Goal: Task Accomplishment & Management: Use online tool/utility

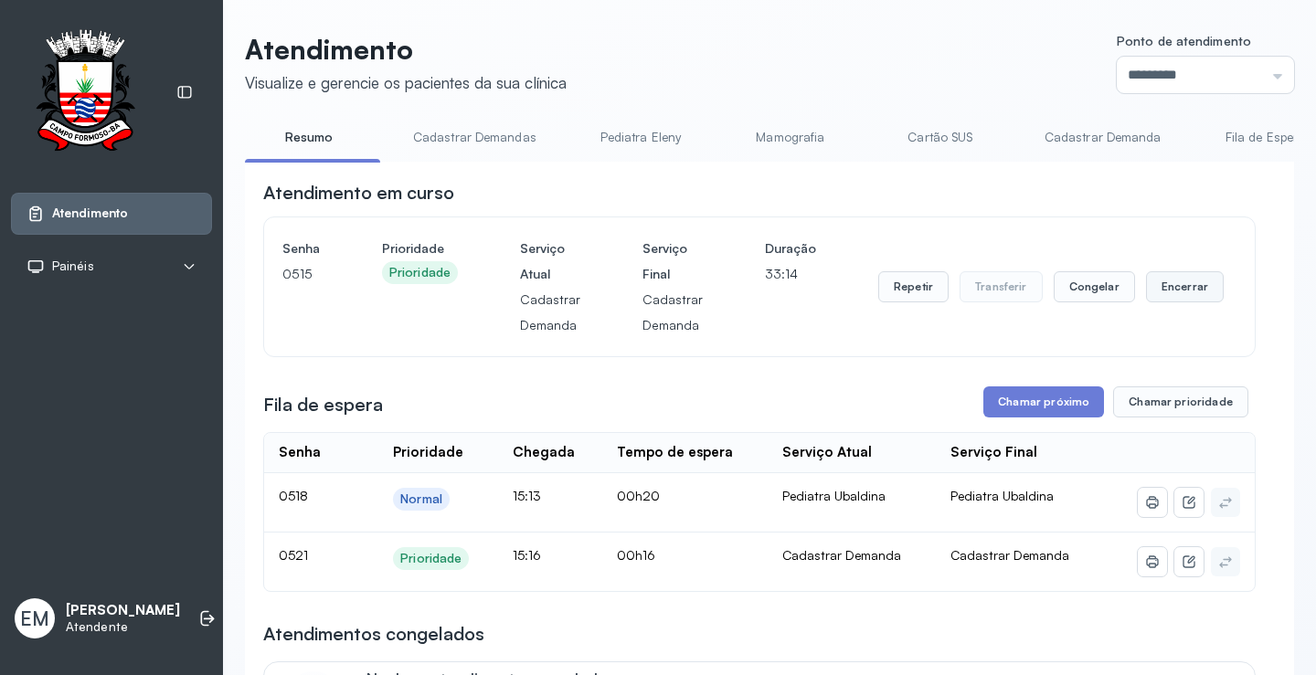
click at [1153, 278] on button "Encerrar" at bounding box center [1185, 286] width 78 height 31
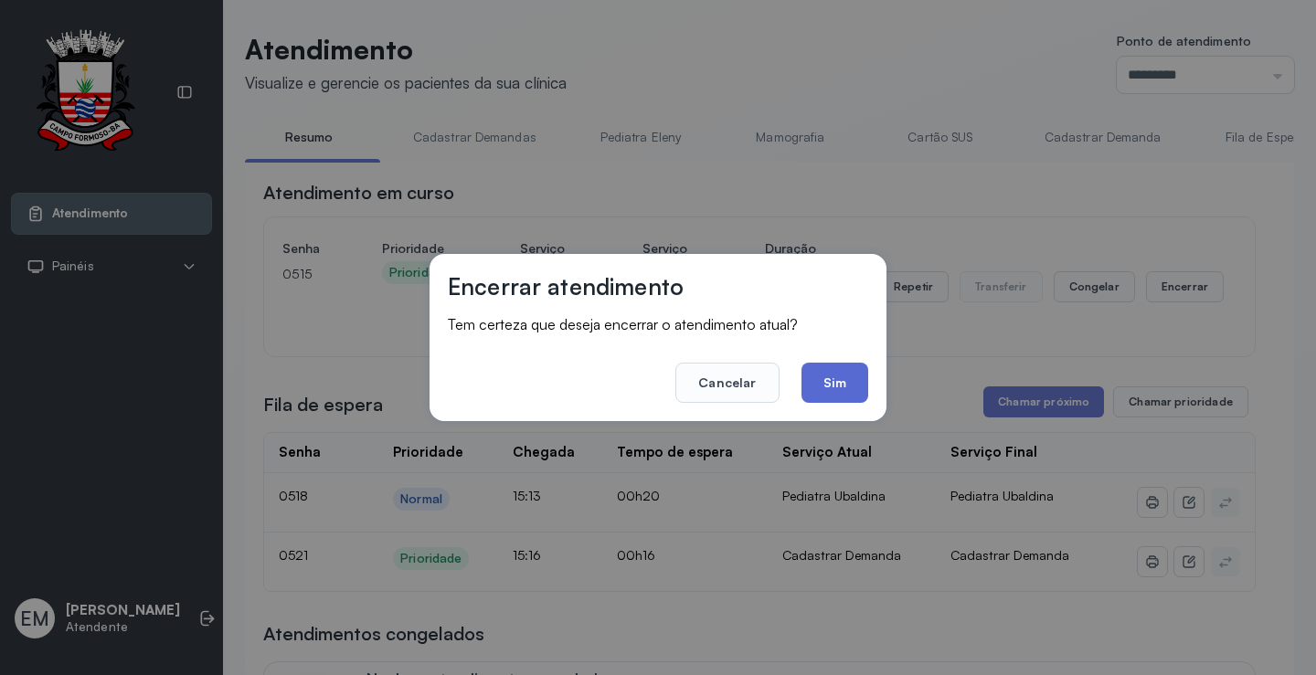
click at [864, 386] on button "Sim" at bounding box center [834, 383] width 67 height 40
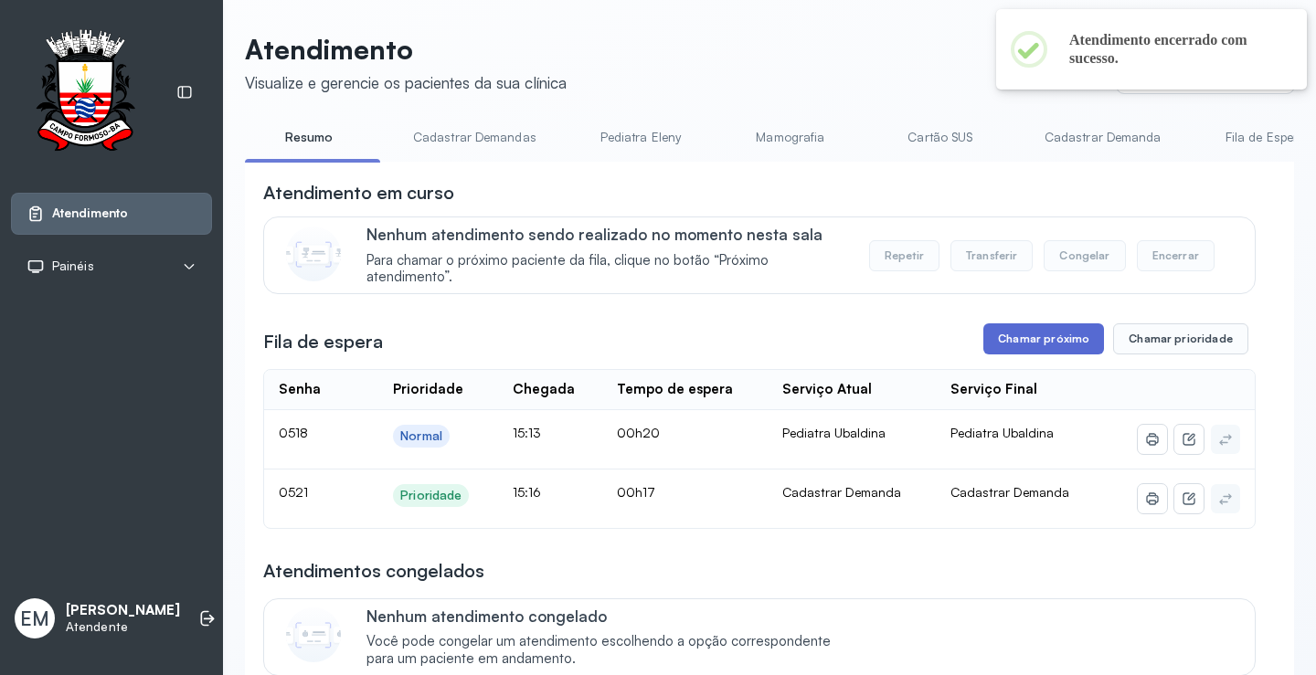
click at [1044, 343] on button "Chamar próximo" at bounding box center [1043, 338] width 121 height 31
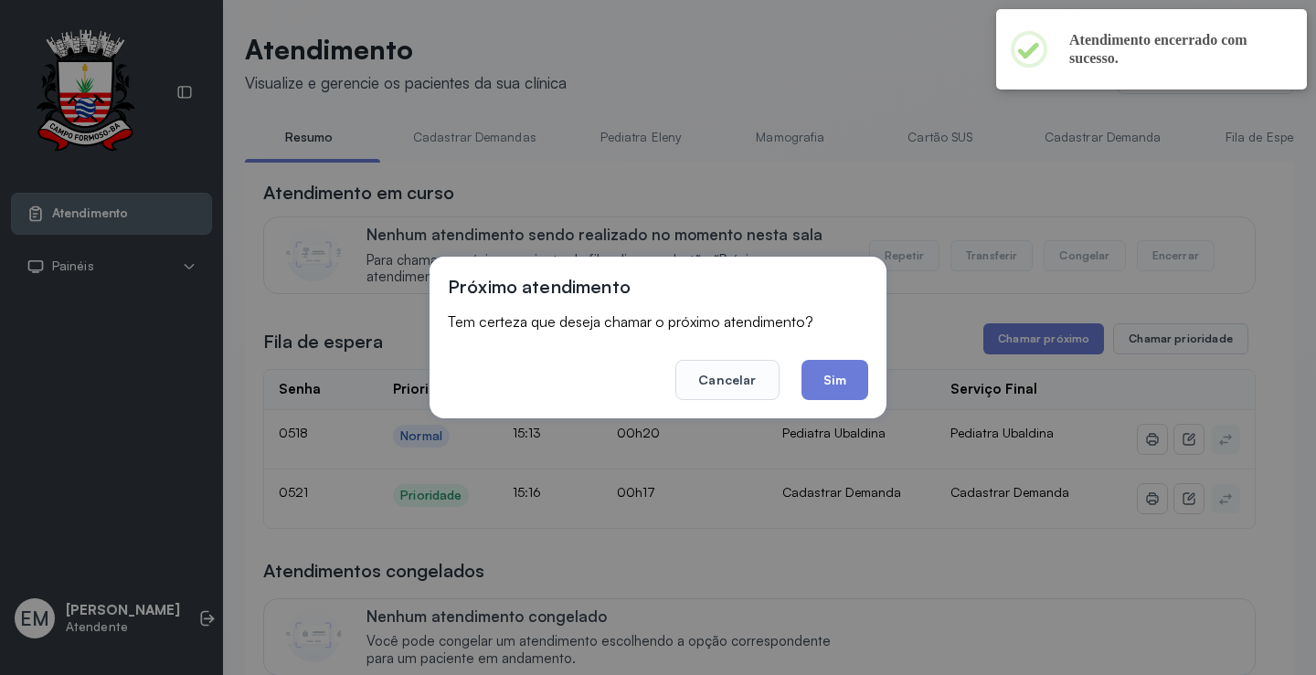
click at [857, 355] on footer "Cancelar Sim" at bounding box center [658, 367] width 420 height 66
click at [852, 370] on button "Sim" at bounding box center [834, 380] width 67 height 40
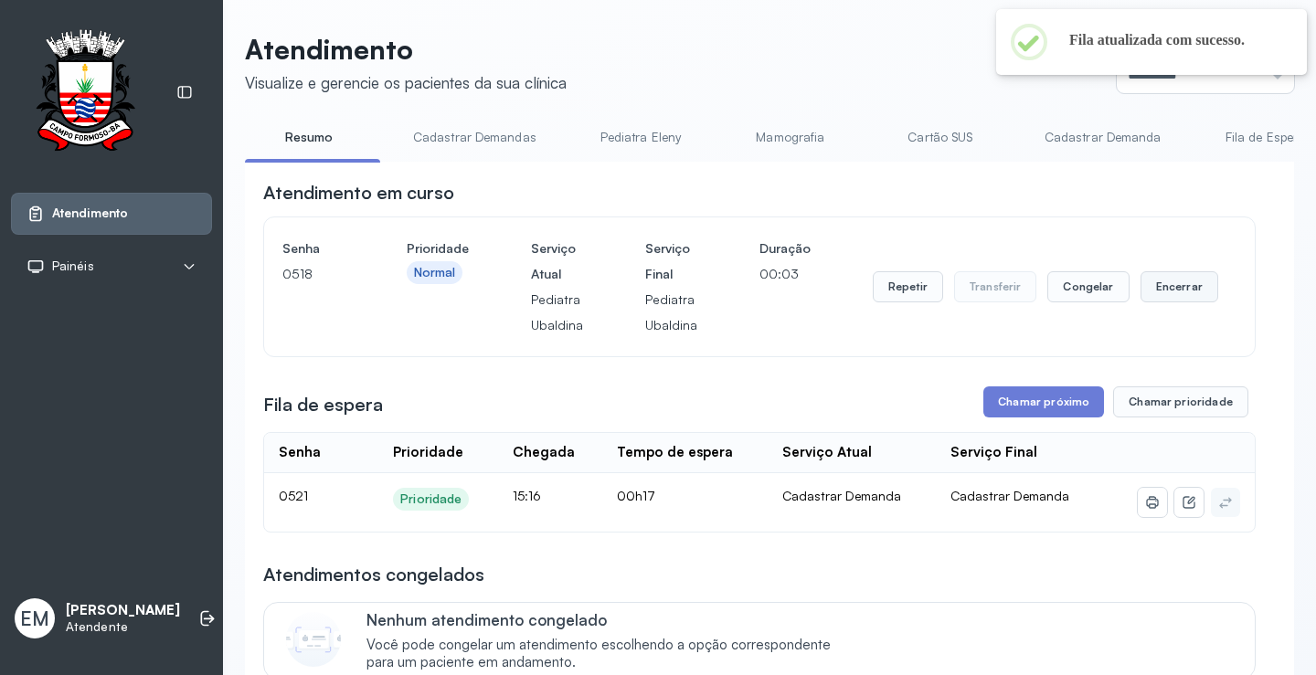
click at [1158, 291] on button "Encerrar" at bounding box center [1179, 286] width 78 height 31
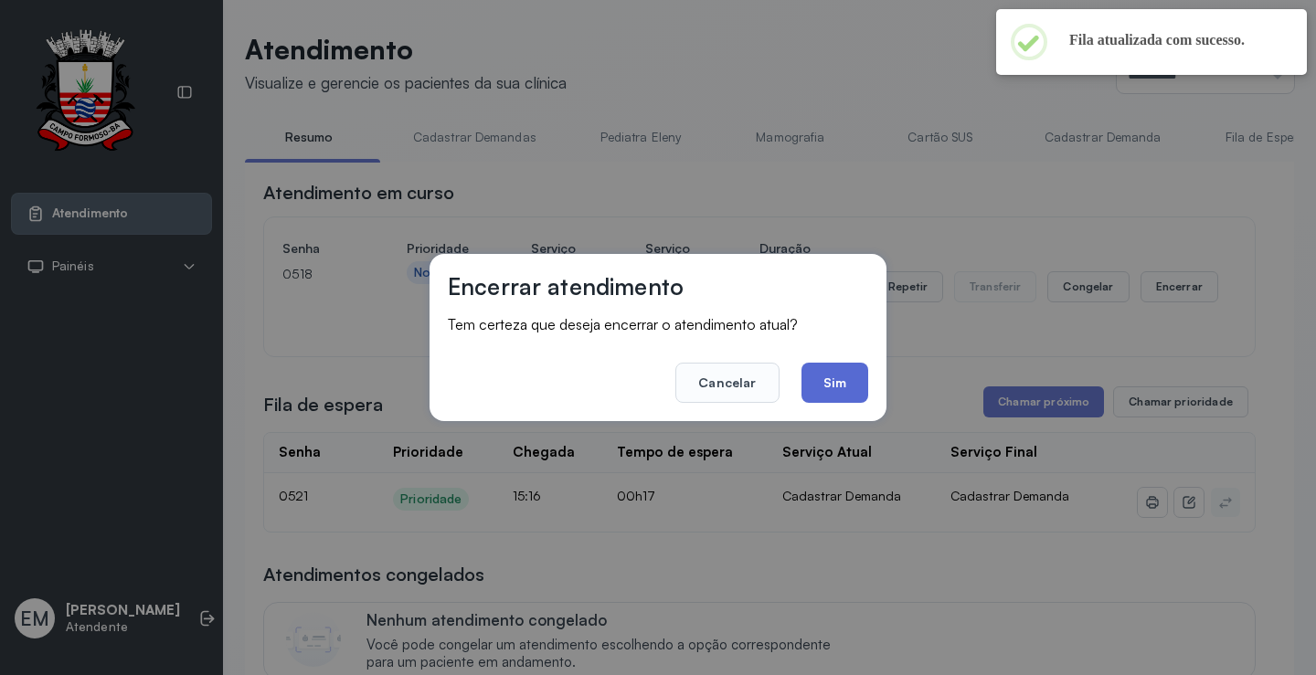
click at [837, 370] on button "Sim" at bounding box center [834, 383] width 67 height 40
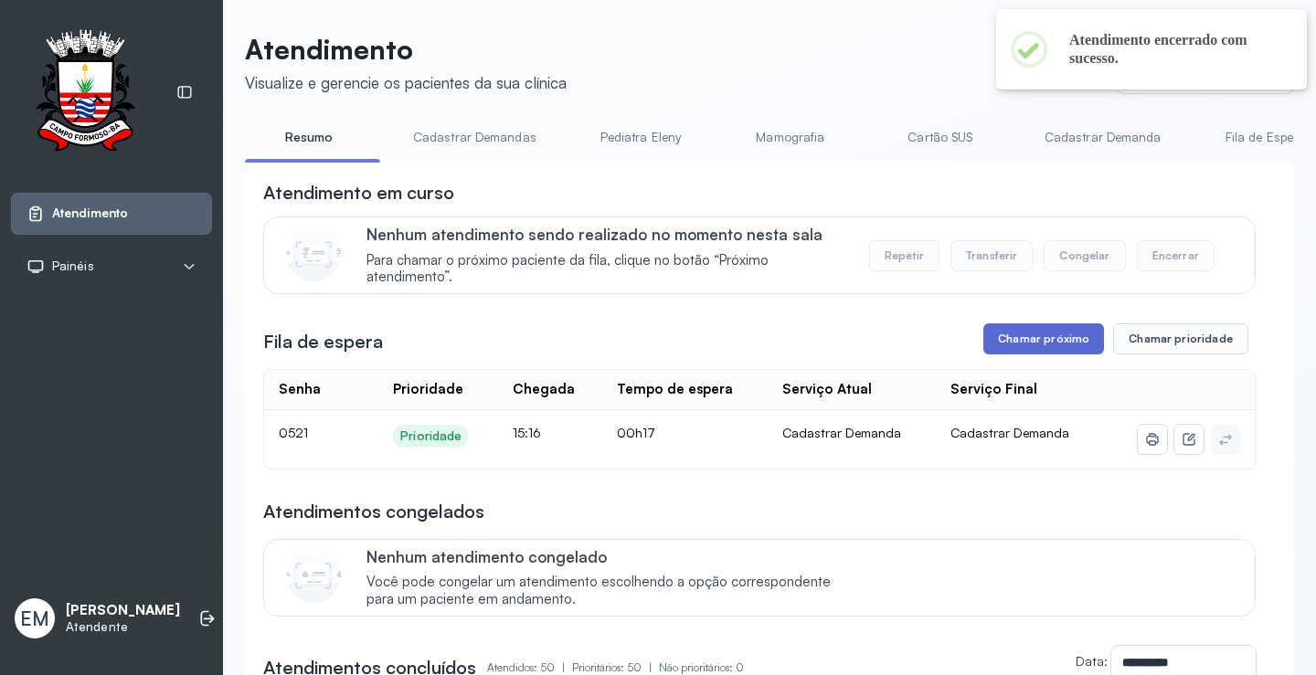
click at [1054, 347] on button "Chamar próximo" at bounding box center [1043, 338] width 121 height 31
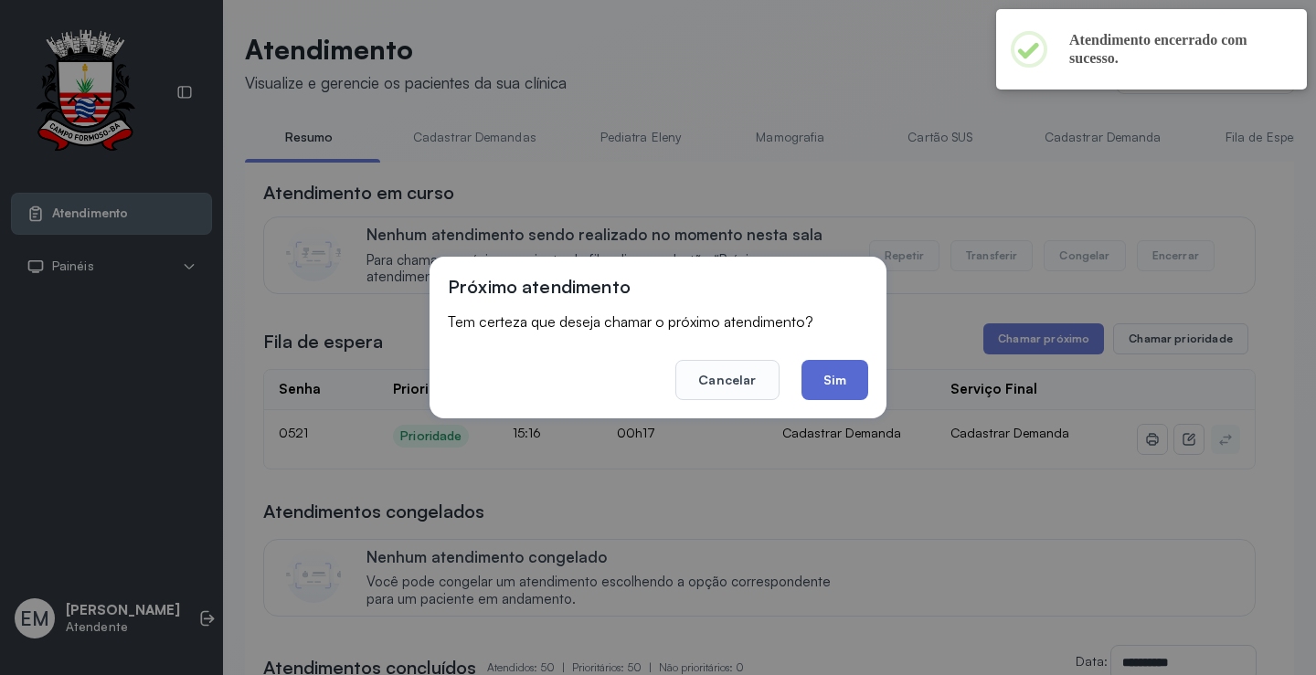
click at [840, 387] on button "Sim" at bounding box center [834, 380] width 67 height 40
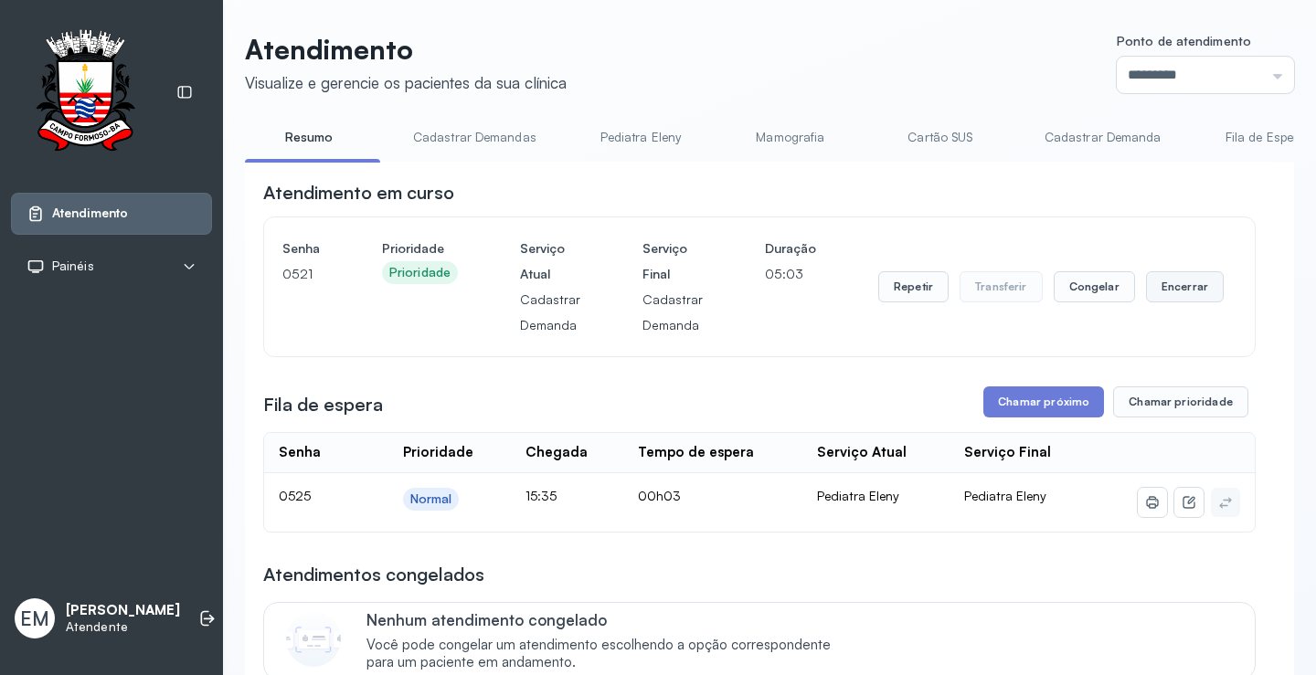
click at [1161, 285] on button "Encerrar" at bounding box center [1185, 286] width 78 height 31
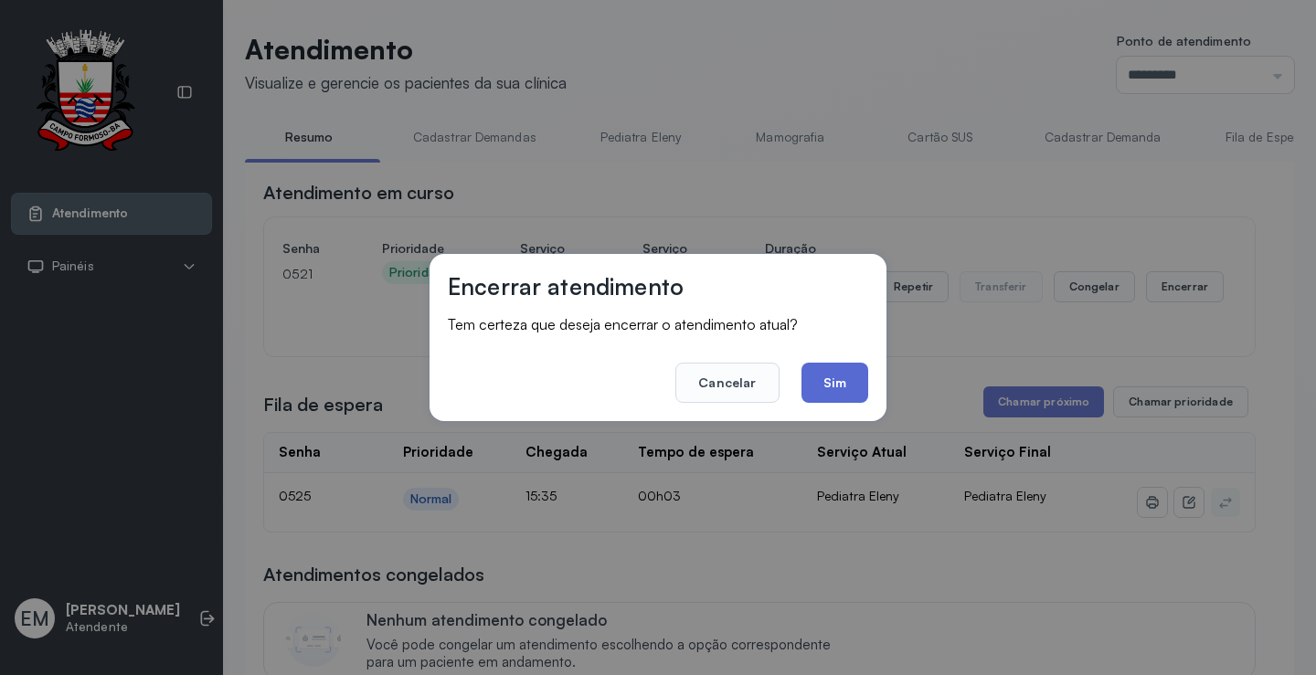
click at [842, 382] on button "Sim" at bounding box center [834, 383] width 67 height 40
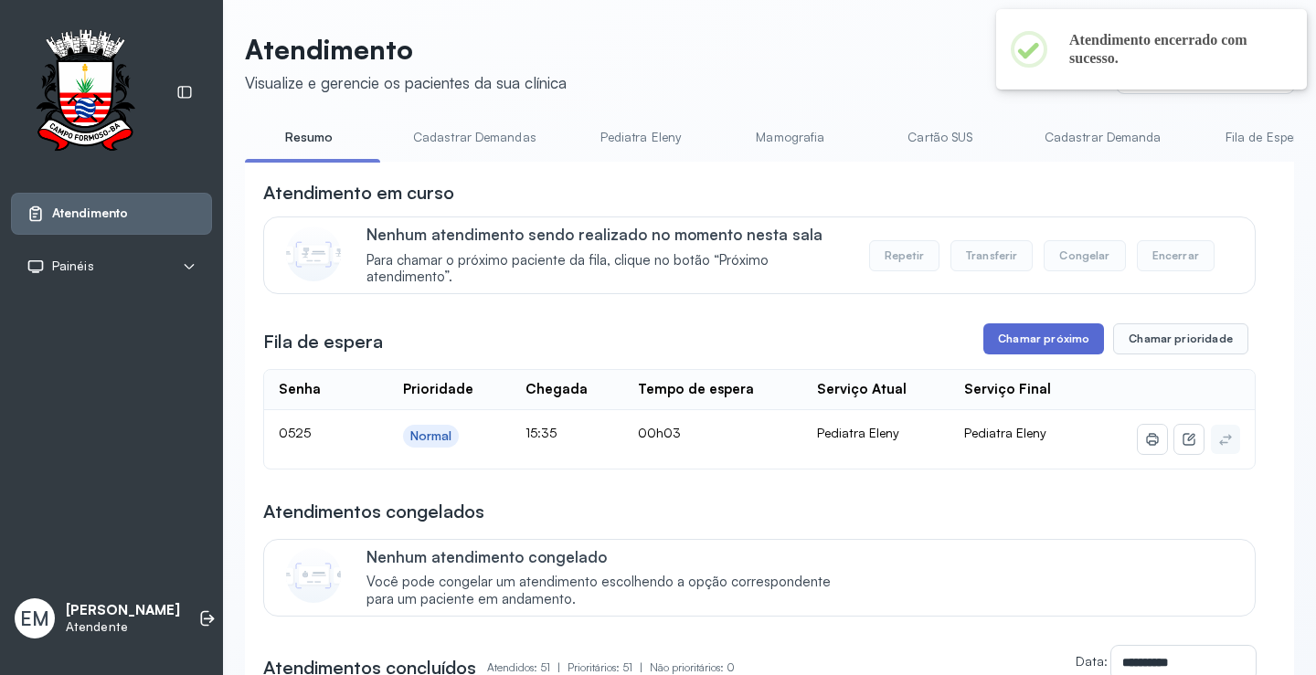
click at [1001, 348] on button "Chamar próximo" at bounding box center [1043, 338] width 121 height 31
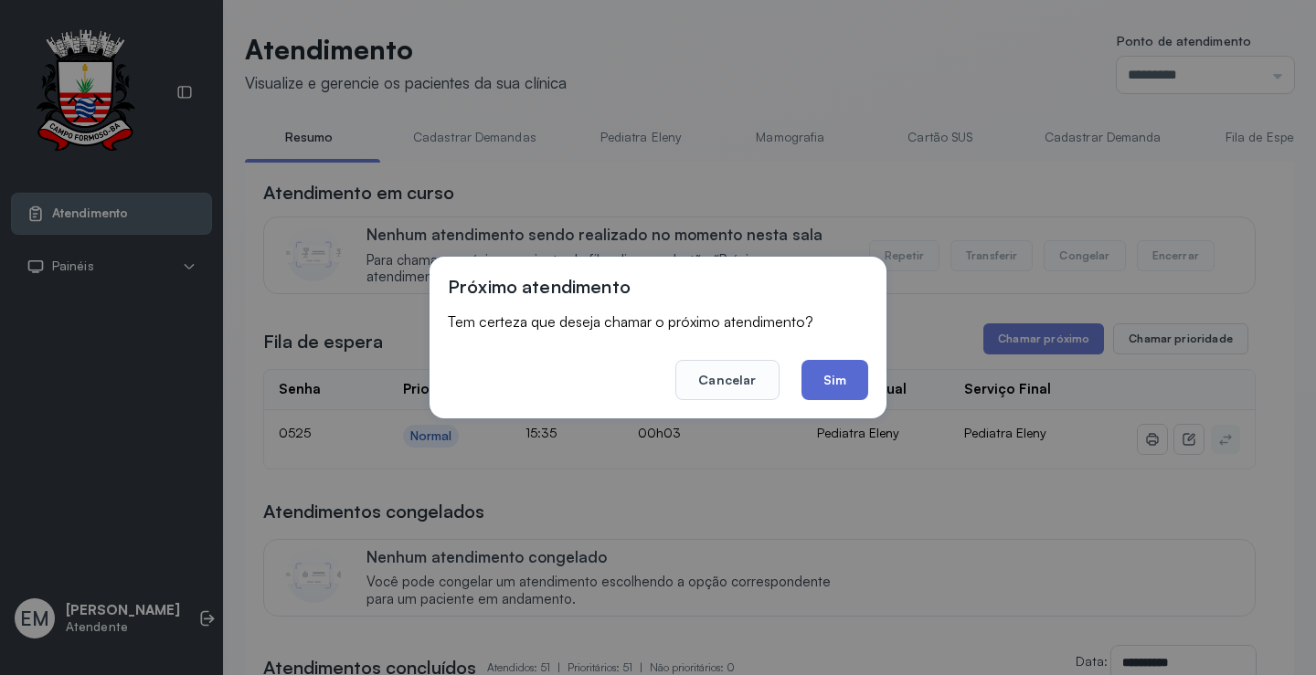
click at [849, 386] on button "Sim" at bounding box center [834, 380] width 67 height 40
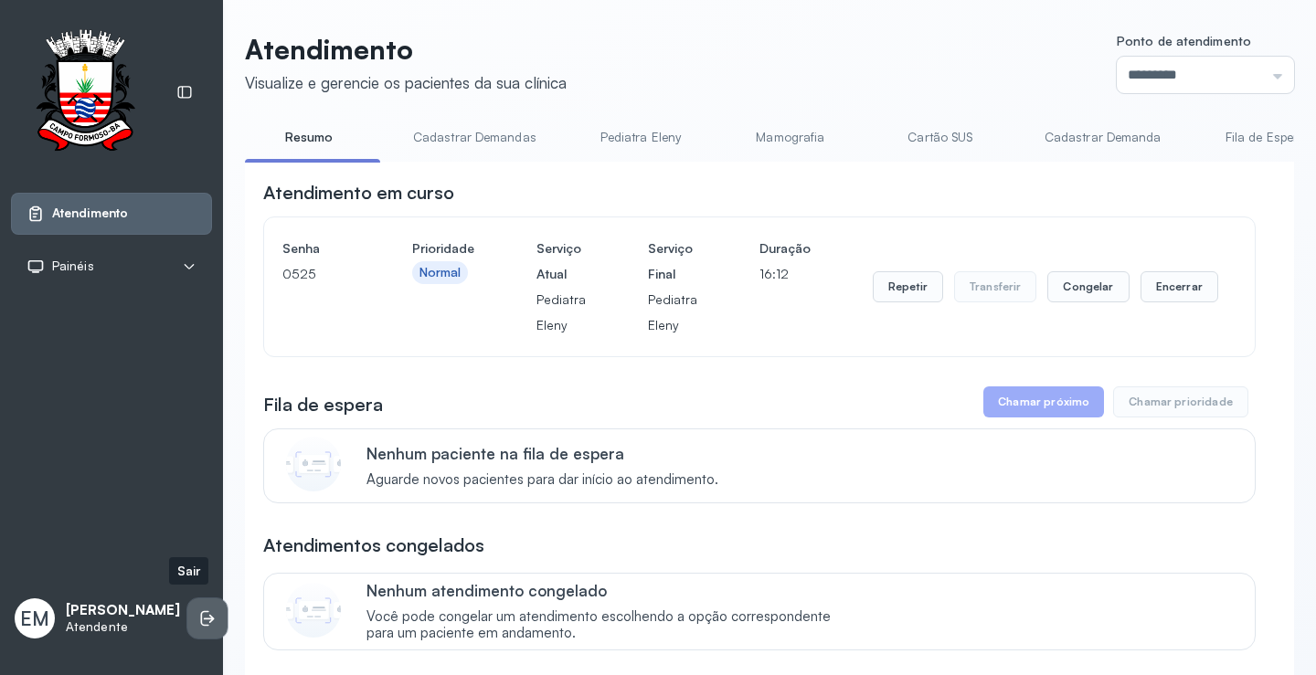
click at [198, 617] on icon at bounding box center [207, 618] width 18 height 18
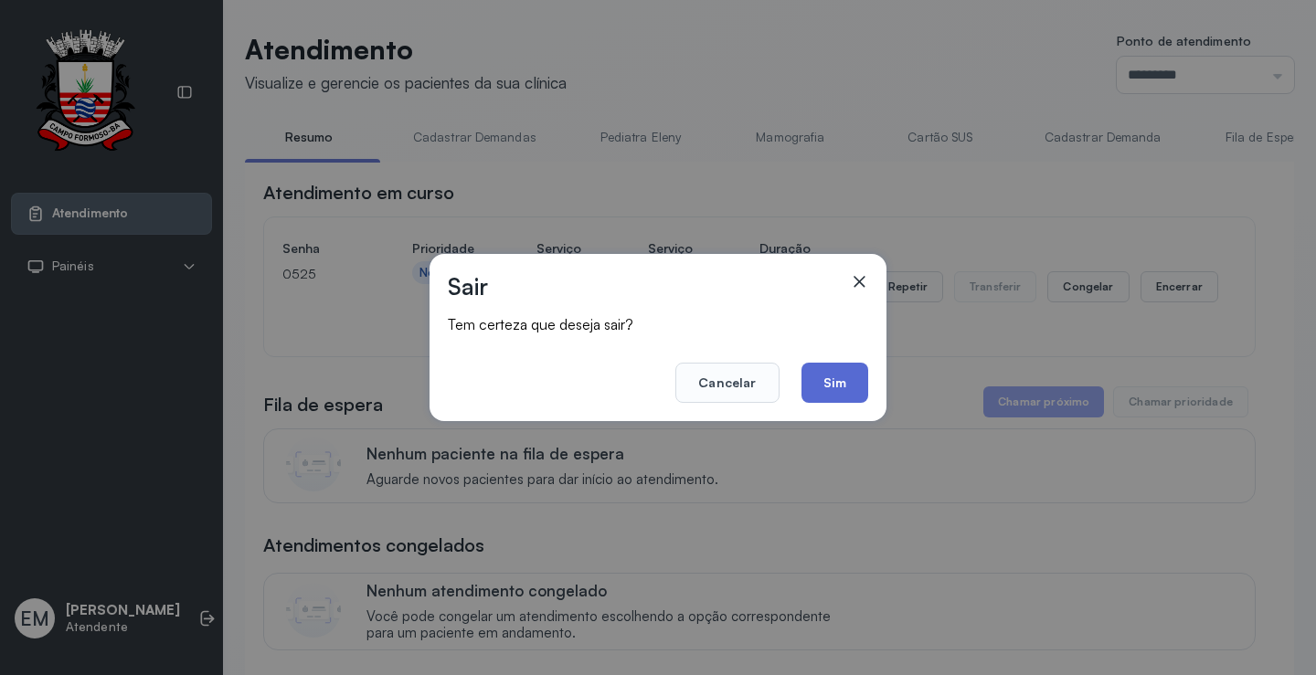
click at [837, 387] on button "Sim" at bounding box center [834, 383] width 67 height 40
